Goal: Task Accomplishment & Management: Use online tool/utility

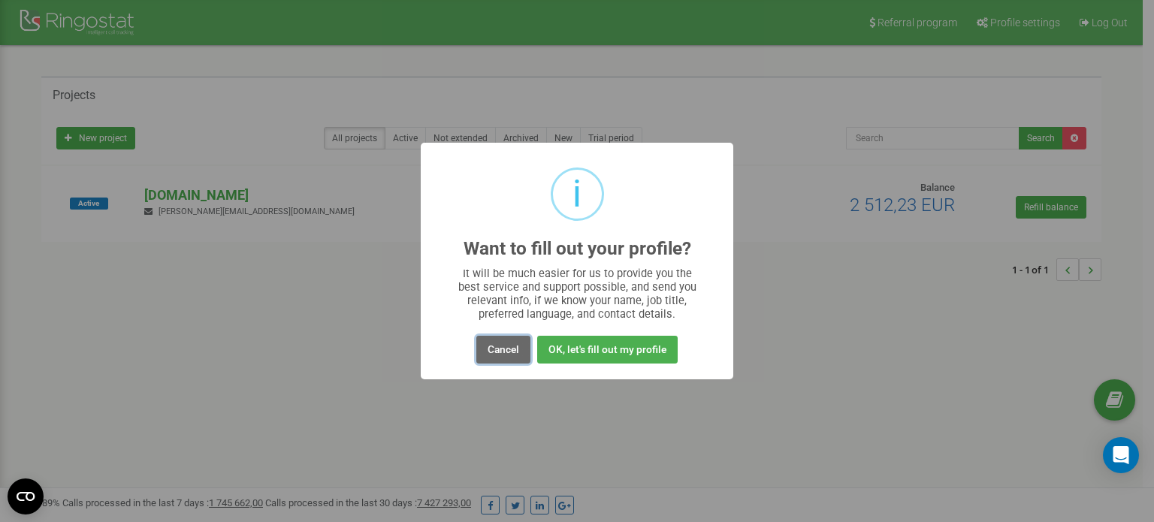
click at [491, 349] on button "Cancel" at bounding box center [503, 350] width 54 height 28
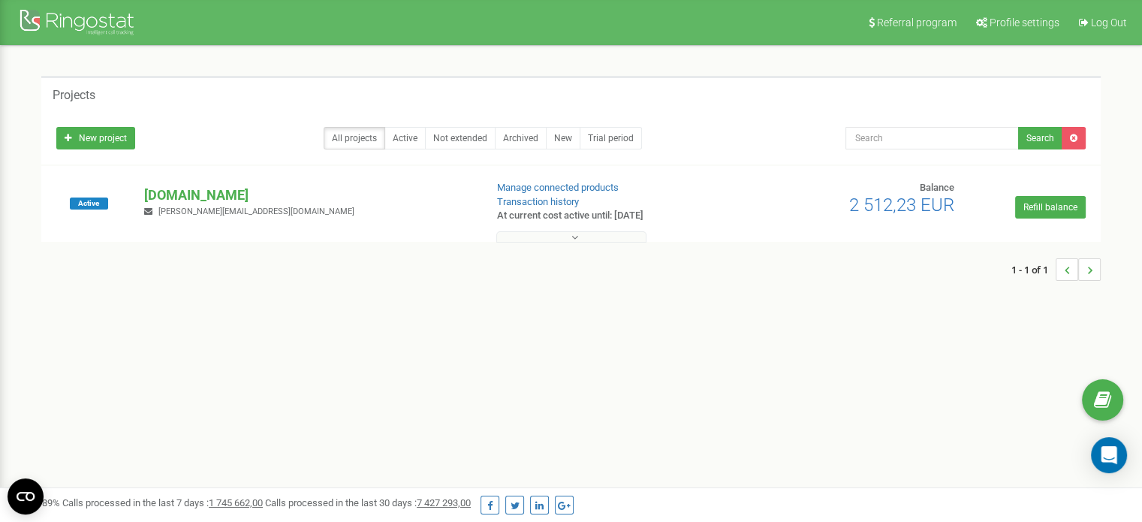
click at [557, 234] on button at bounding box center [571, 236] width 150 height 11
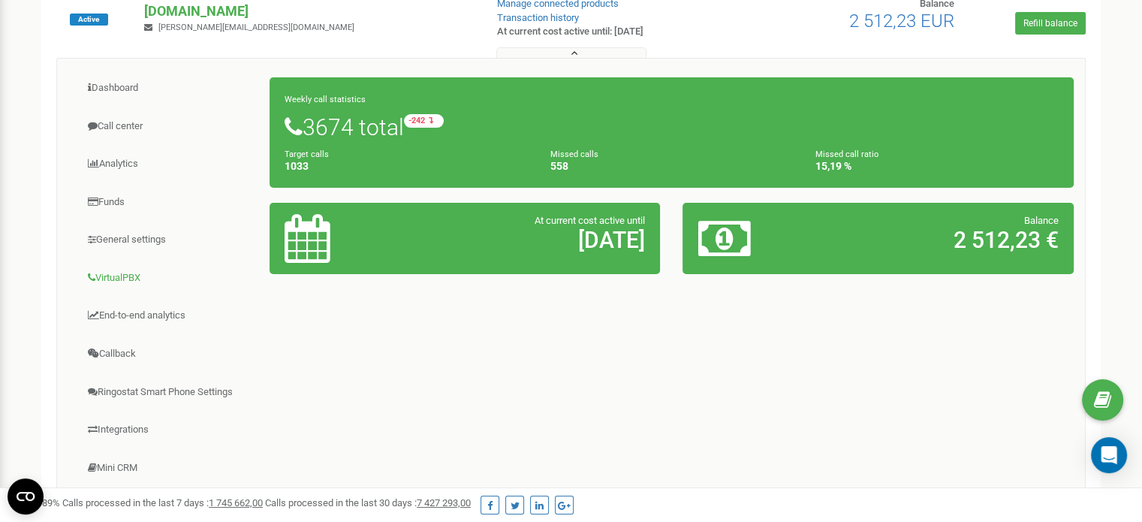
scroll to position [300, 0]
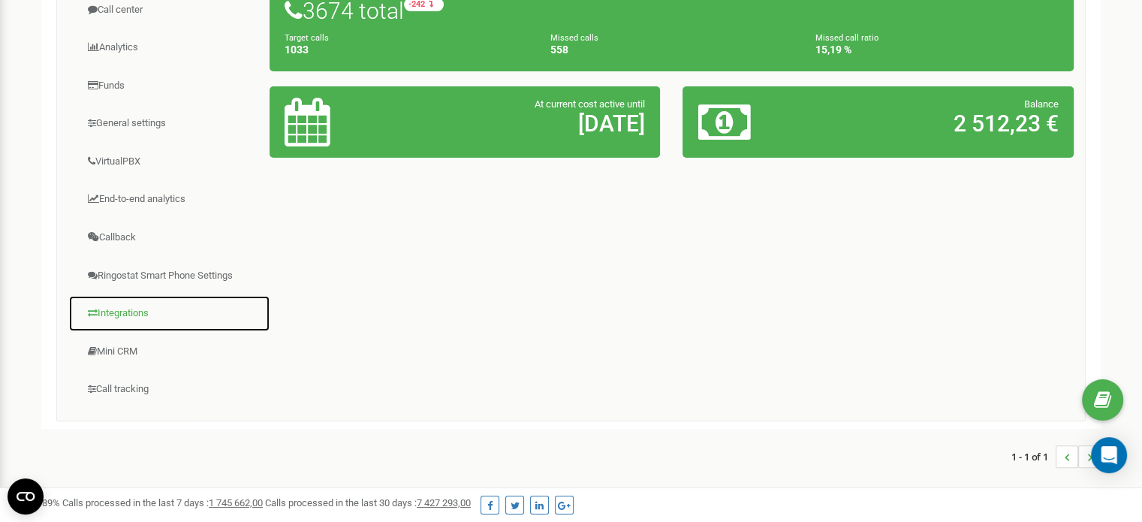
click at [126, 312] on link "Integrations" at bounding box center [169, 313] width 202 height 37
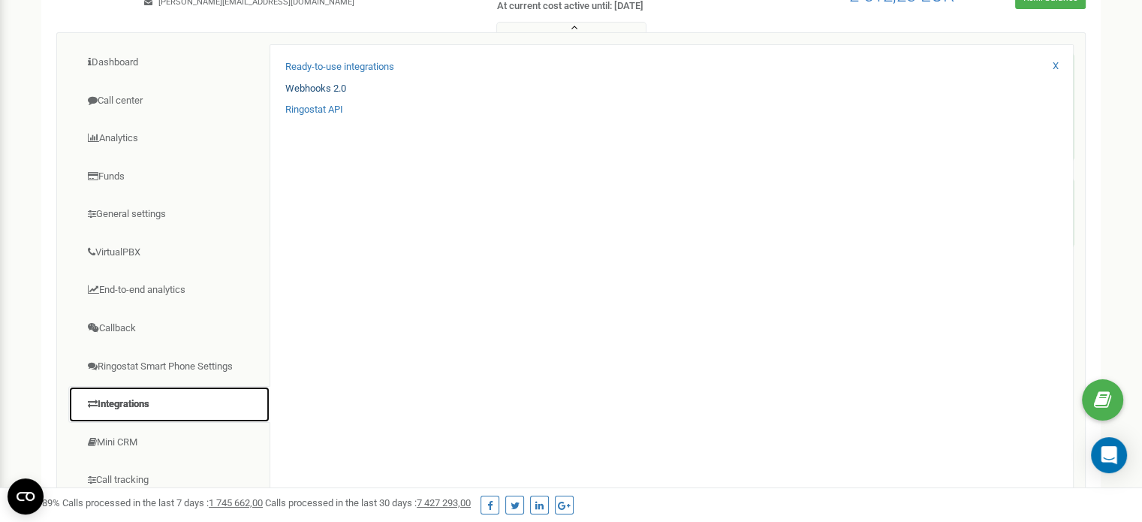
scroll to position [150, 0]
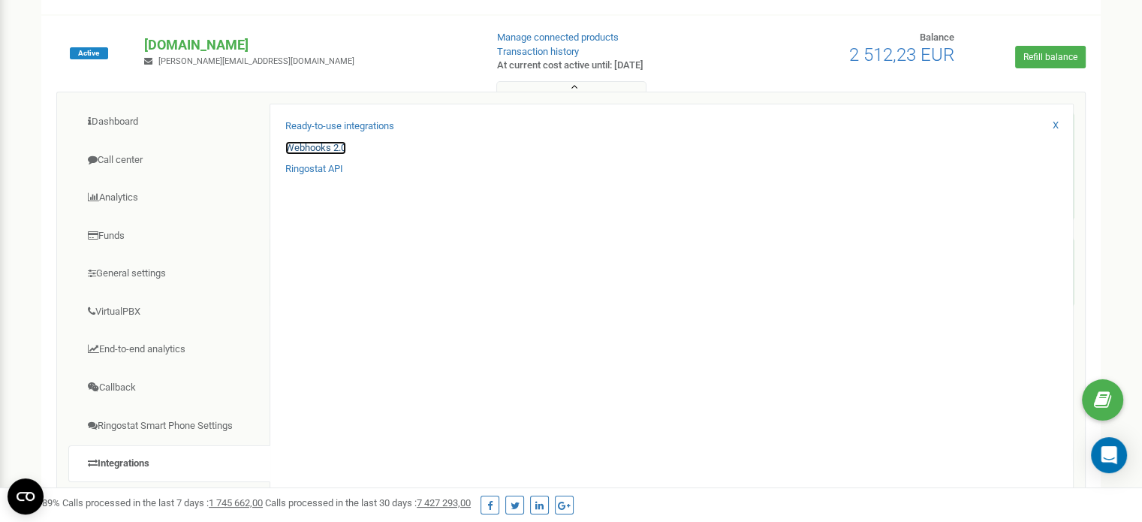
click at [327, 144] on link "Webhooks 2.0" at bounding box center [315, 148] width 61 height 14
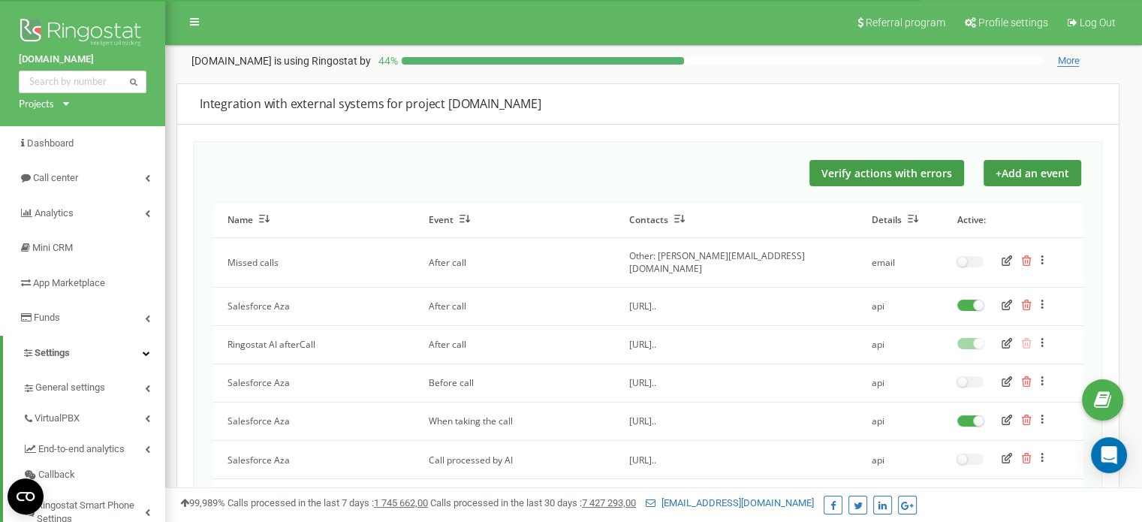
click at [1004, 300] on icon "button" at bounding box center [1007, 305] width 11 height 11
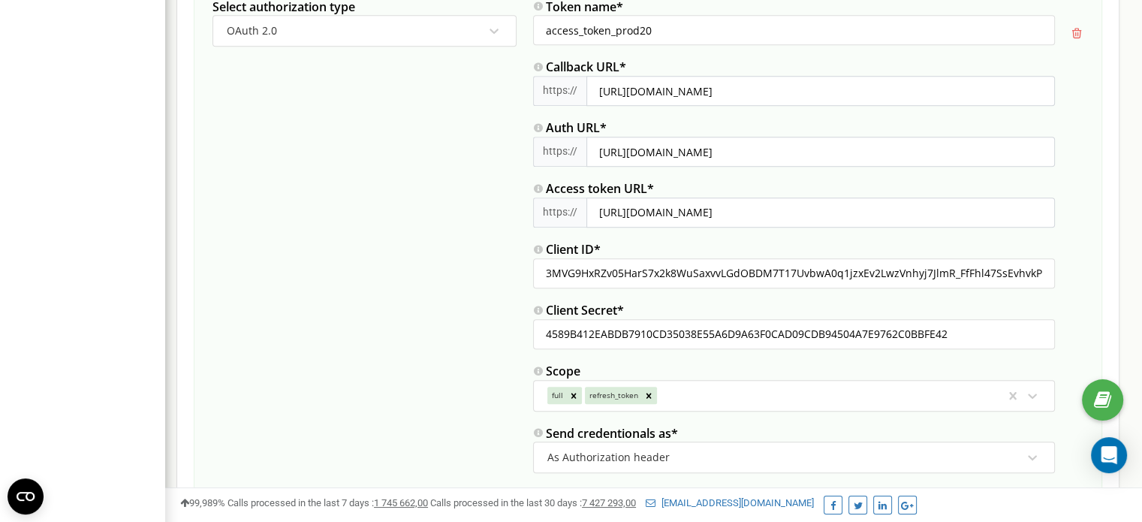
scroll to position [976, 0]
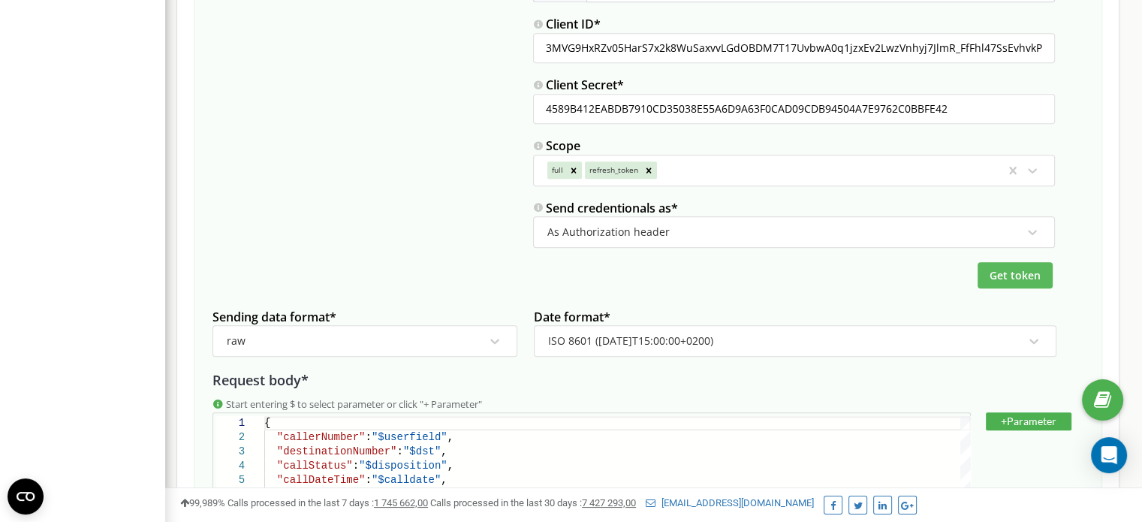
click at [1019, 282] on button "Get token" at bounding box center [1015, 275] width 75 height 26
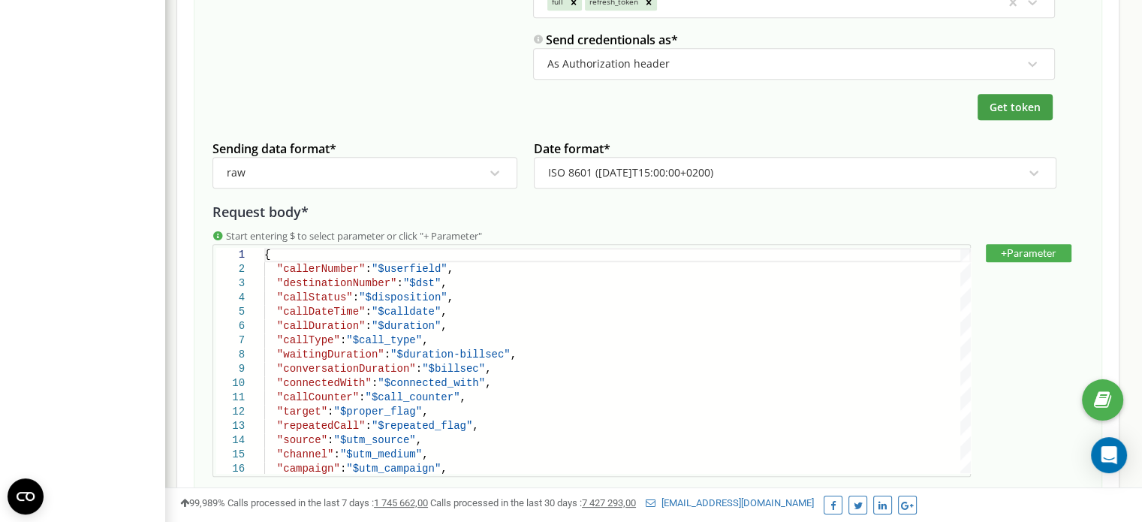
scroll to position [1277, 0]
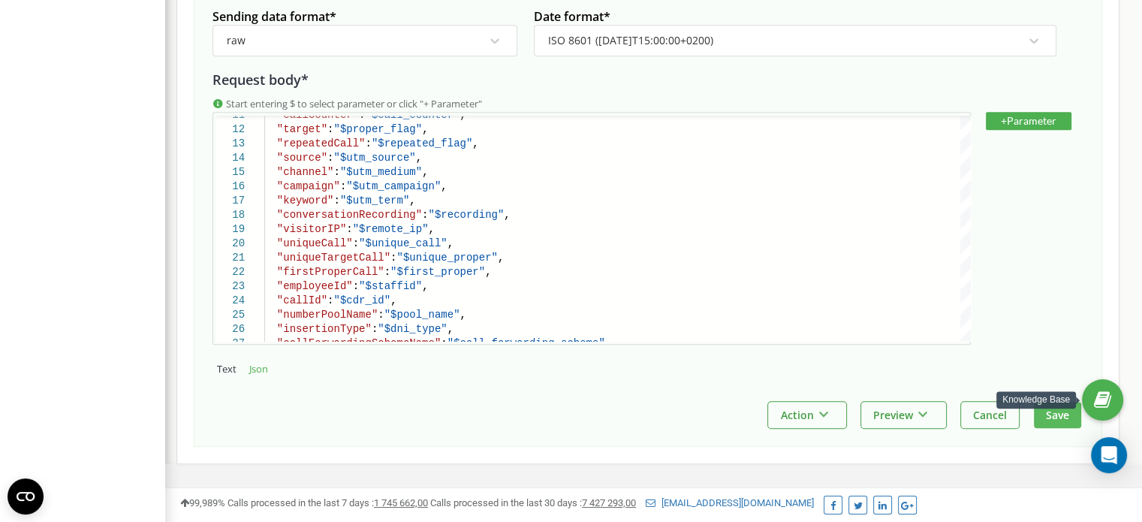
click at [1049, 412] on button "Save" at bounding box center [1057, 415] width 47 height 26
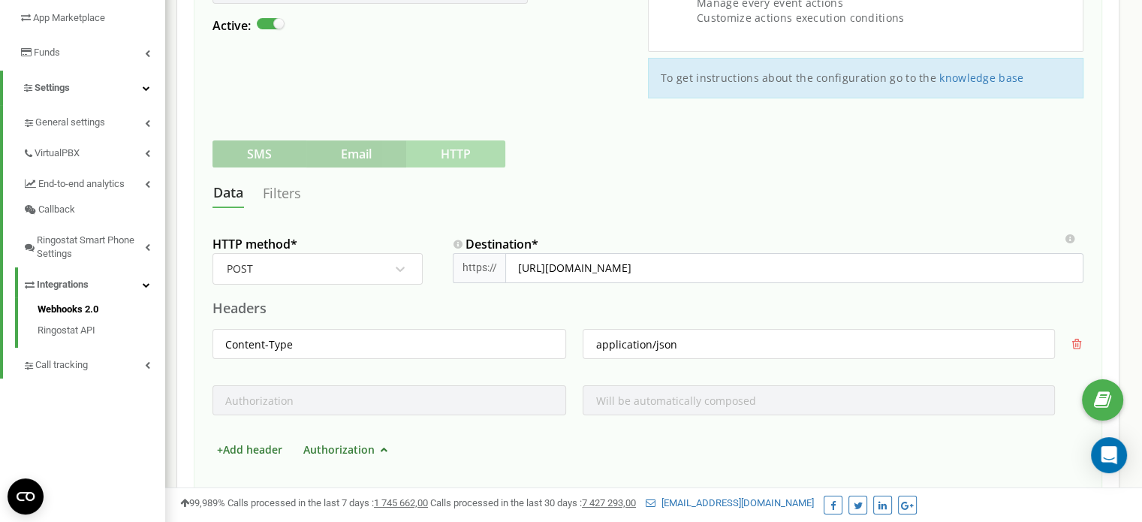
scroll to position [0, 0]
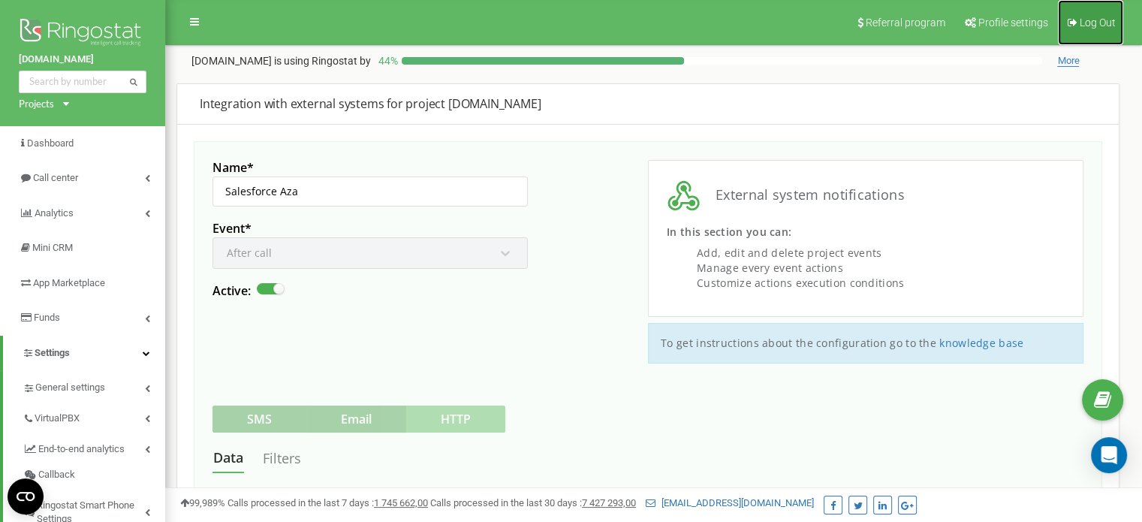
click at [1109, 24] on span "Log Out" at bounding box center [1098, 23] width 36 height 12
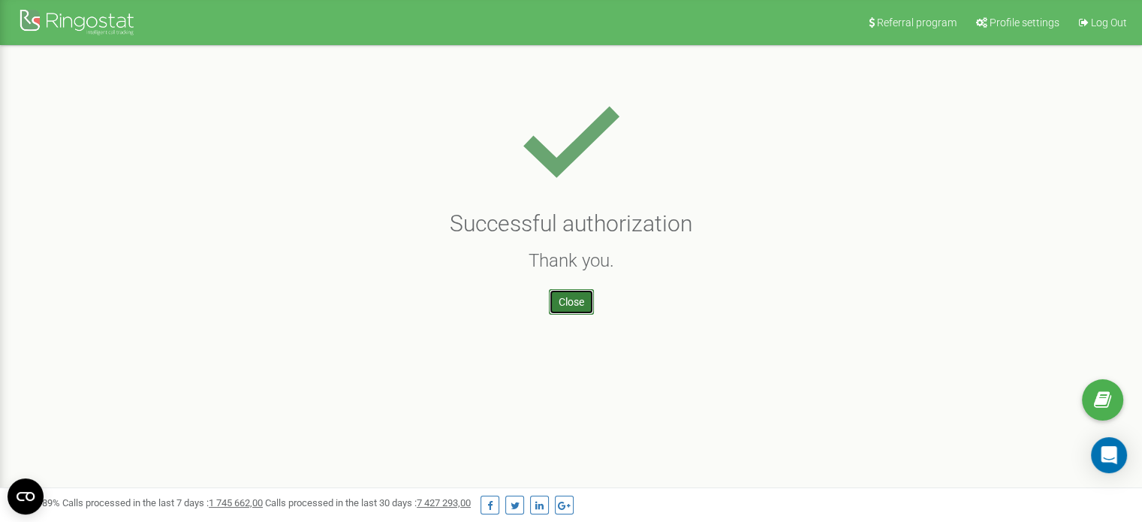
click at [576, 307] on link "Close" at bounding box center [571, 302] width 45 height 26
